Goal: Check status: Check status

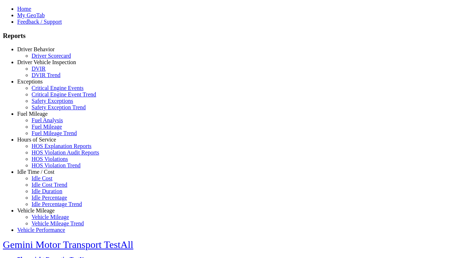
click at [41, 175] on link "Idle Time / Cost" at bounding box center [35, 172] width 37 height 6
click at [47, 201] on link "Idle Percentage Trend" at bounding box center [57, 204] width 50 height 6
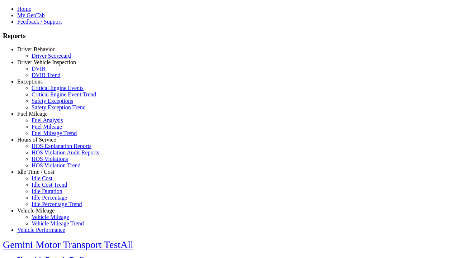
select select "**"
type input "*********"
